Goal: Information Seeking & Learning: Learn about a topic

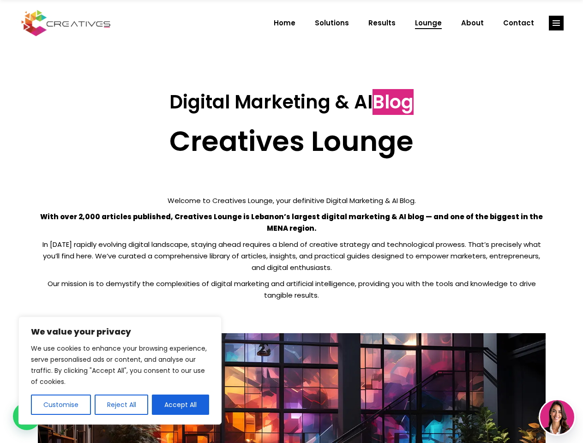
click at [291, 221] on p "With over 2,000 articles published, Creatives Lounge is Lebanon’s largest digit…" at bounding box center [292, 222] width 508 height 23
click at [60, 405] on button "Customise" at bounding box center [61, 405] width 60 height 20
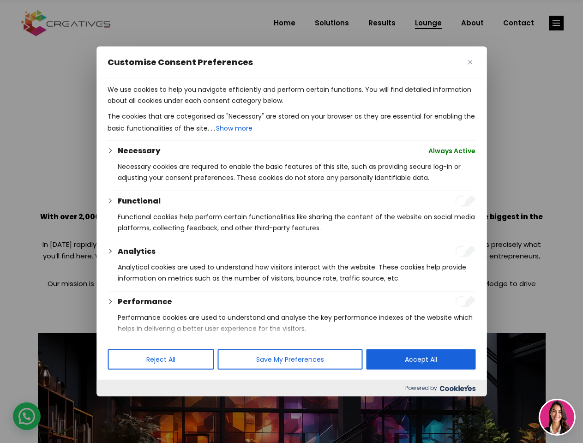
click at [121, 405] on div at bounding box center [291, 221] width 583 height 443
click at [180, 106] on p "We use cookies to help you navigate efficiently and perform certain functions. …" at bounding box center [292, 95] width 368 height 22
click at [556, 23] on div at bounding box center [291, 221] width 583 height 443
click at [557, 417] on img at bounding box center [557, 417] width 34 height 34
